Goal: Information Seeking & Learning: Find specific fact

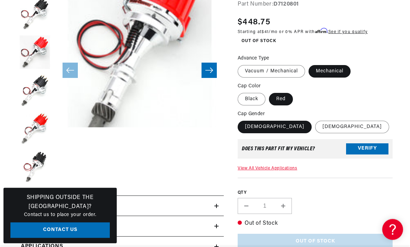
scroll to position [214, 0]
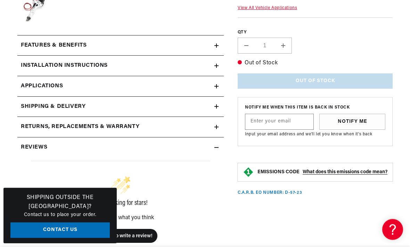
click at [217, 125] on icon at bounding box center [216, 127] width 4 height 4
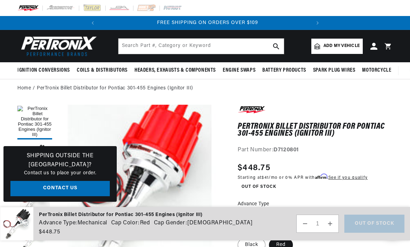
scroll to position [0, 210]
click at [241, 45] on input "text" at bounding box center [200, 46] width 165 height 15
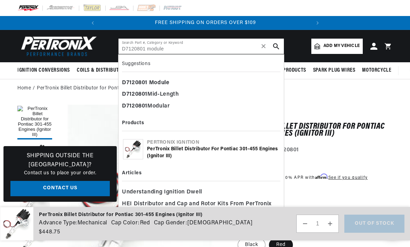
type input "D7120801 module"
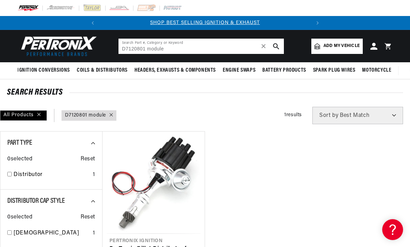
click at [262, 46] on span "✕" at bounding box center [263, 46] width 6 height 0
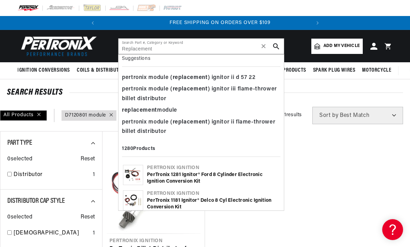
scroll to position [0, 210]
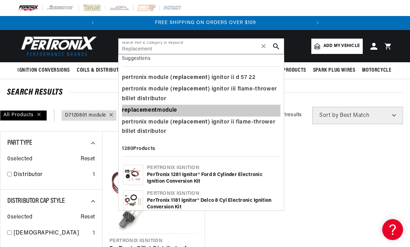
click at [171, 109] on div "replacement module" at bounding box center [201, 111] width 158 height 12
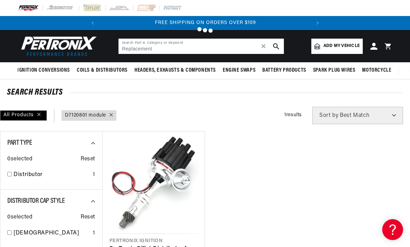
type input "replacement module"
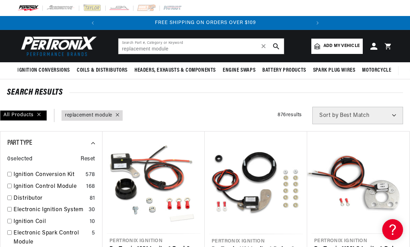
click at [276, 45] on icon "search button" at bounding box center [276, 46] width 6 height 6
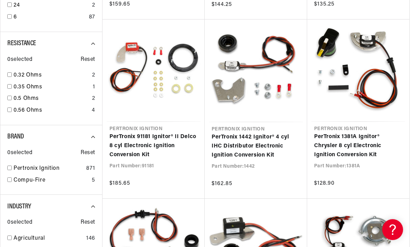
scroll to position [472, 0]
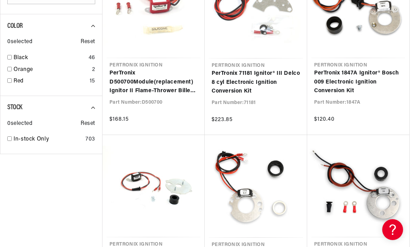
scroll to position [0, 210]
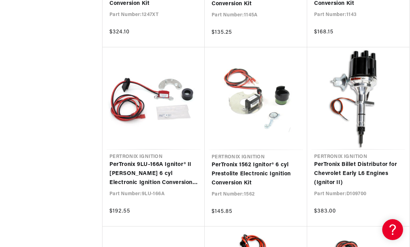
scroll to position [3719, 0]
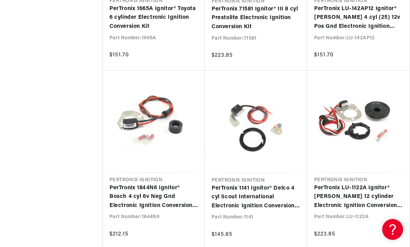
scroll to position [5069, 0]
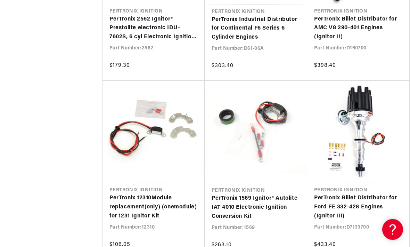
scroll to position [9348, 0]
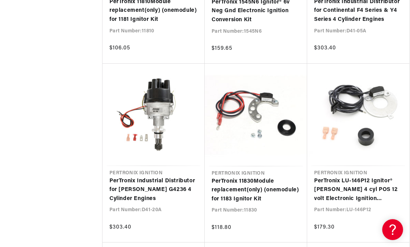
scroll to position [10082, 0]
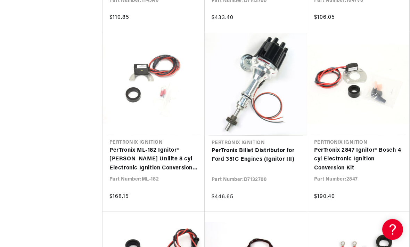
scroll to position [10840, 0]
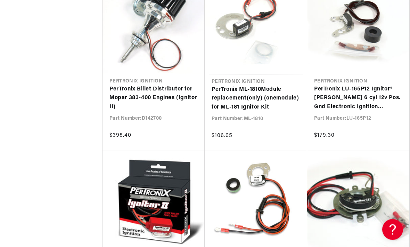
scroll to position [0, 210]
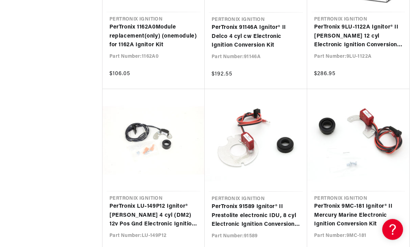
scroll to position [0, 26]
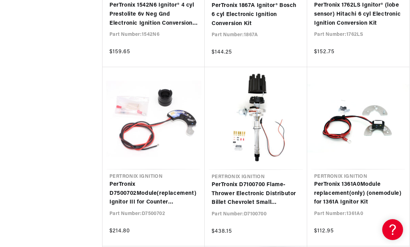
click at [123, 180] on link "PerTronix D7500702 Module ( replacement ) Ignitor III for Counter Clockwise 8 C…" at bounding box center [153, 193] width 88 height 27
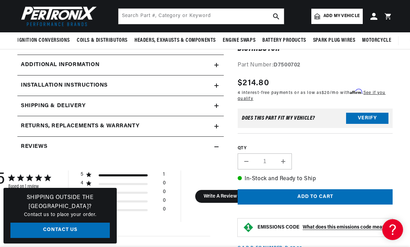
click at [365, 121] on button "Verify" at bounding box center [367, 118] width 42 height 11
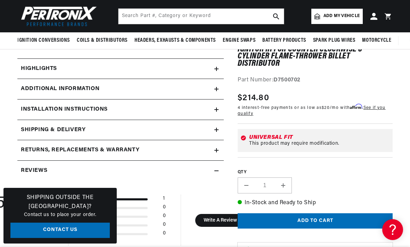
click at [215, 85] on summary "Additional Information" at bounding box center [120, 89] width 206 height 20
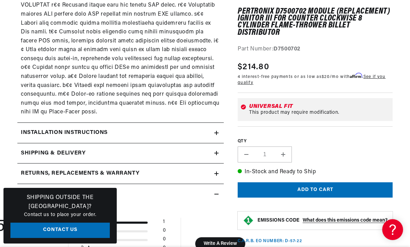
click at [215, 171] on icon at bounding box center [216, 173] width 4 height 4
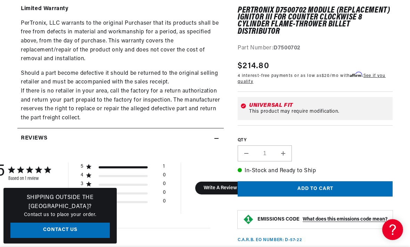
scroll to position [832, 0]
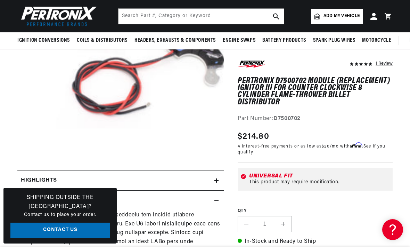
click at [220, 179] on summary "Highlights" at bounding box center [120, 180] width 206 height 20
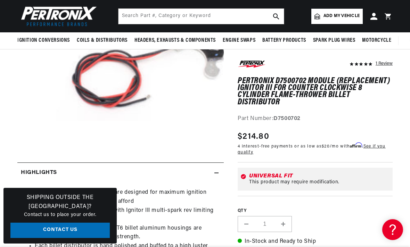
scroll to position [25, 0]
